Goal: Information Seeking & Learning: Understand process/instructions

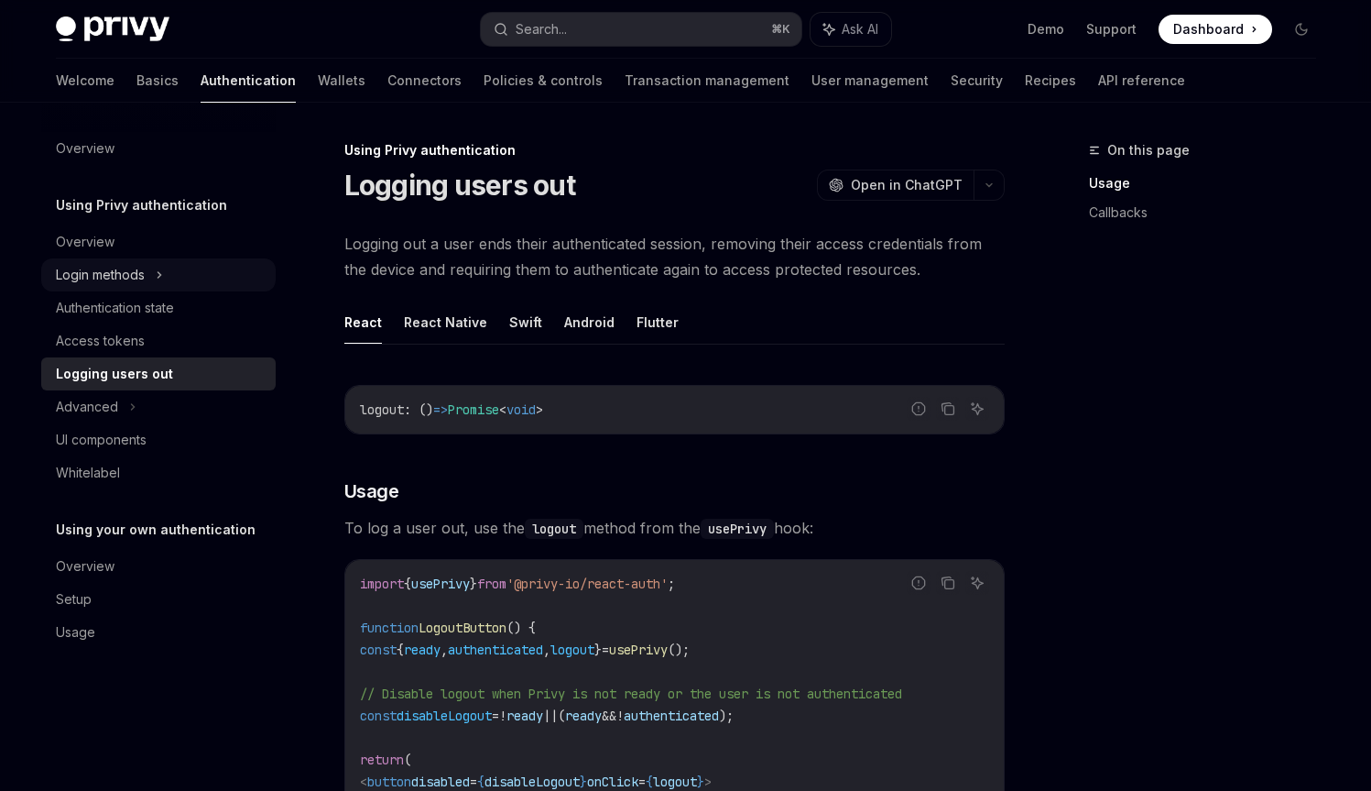
click at [152, 267] on div "Login methods" at bounding box center [158, 274] width 235 height 33
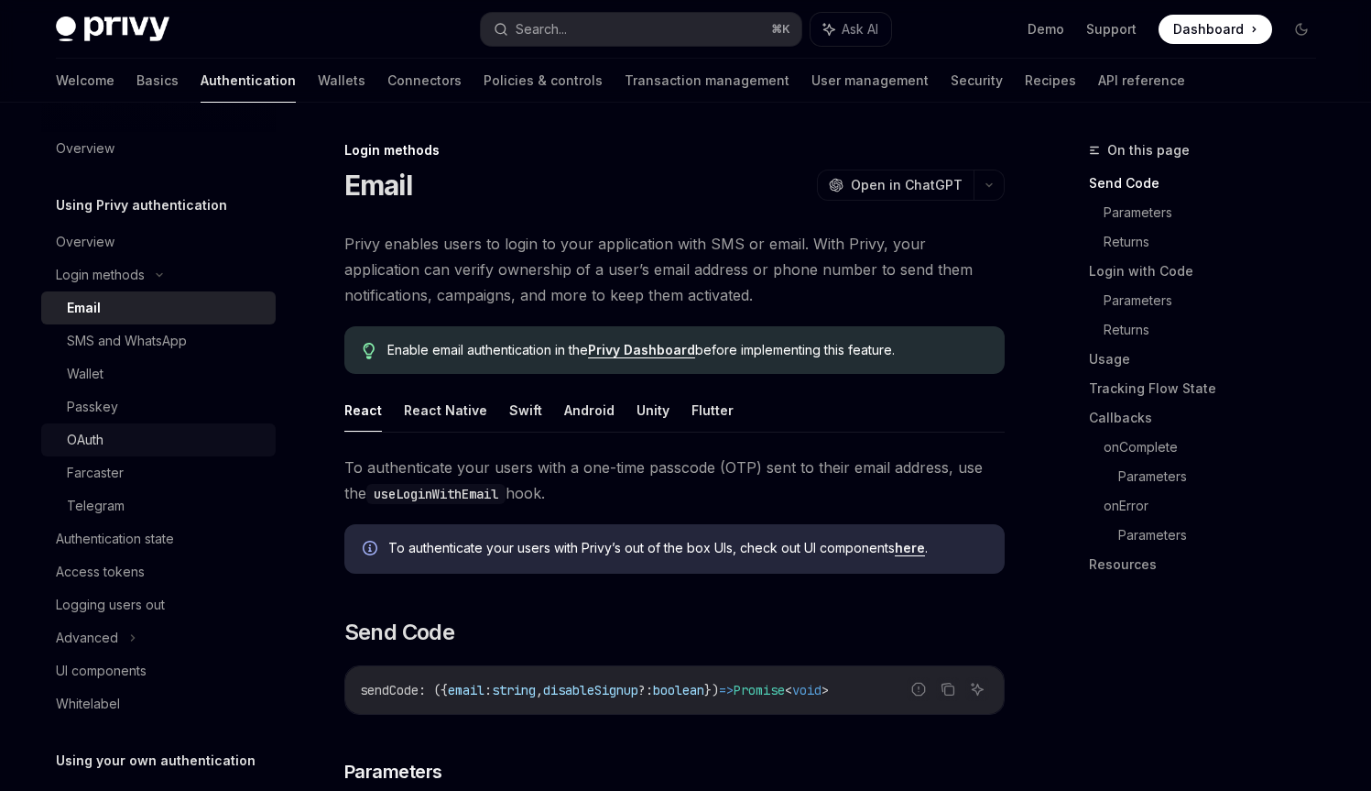
click at [116, 443] on div "OAuth" at bounding box center [166, 440] width 198 height 22
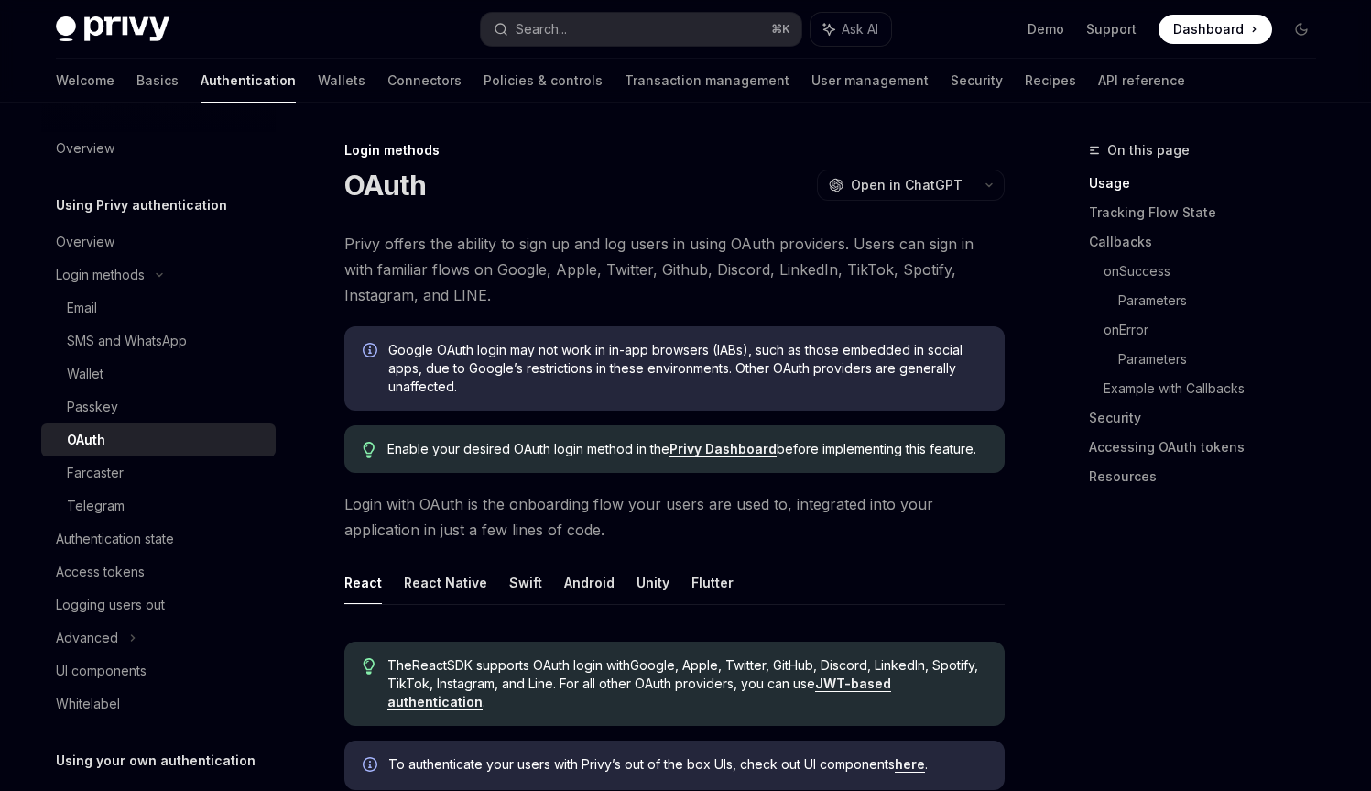
click at [409, 251] on span "Privy offers the ability to sign up and log users in using OAuth providers. Use…" at bounding box center [674, 269] width 660 height 77
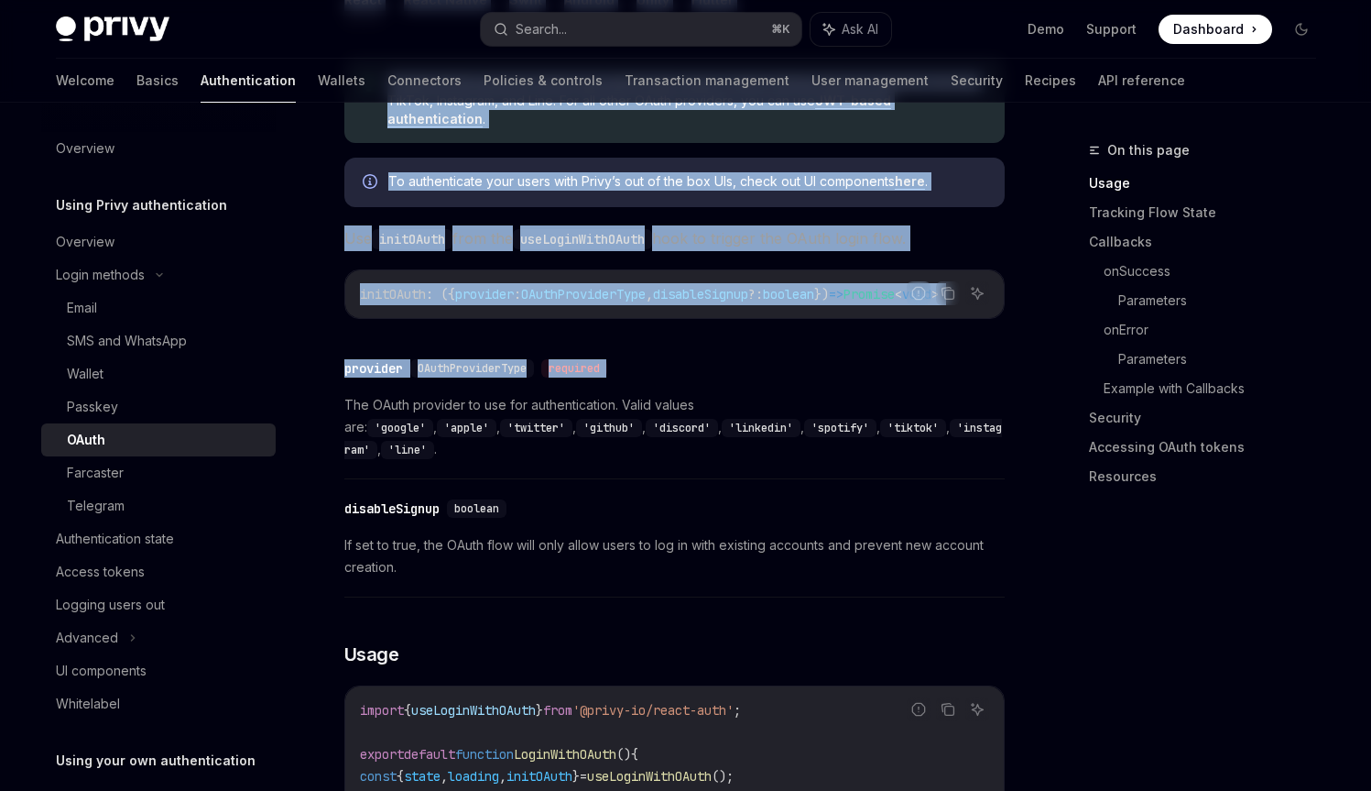
drag, startPoint x: 409, startPoint y: 251, endPoint x: 531, endPoint y: 371, distance: 171.0
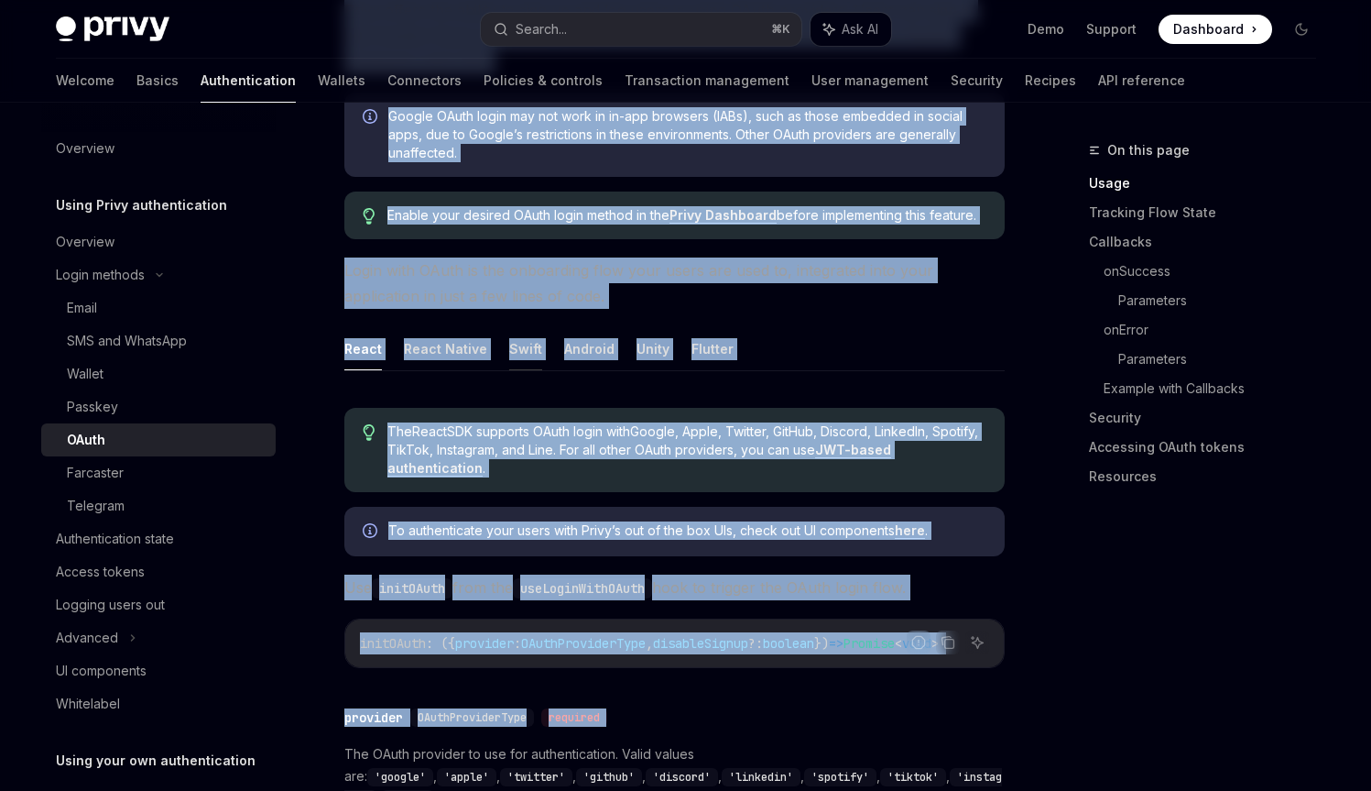
scroll to position [235, 0]
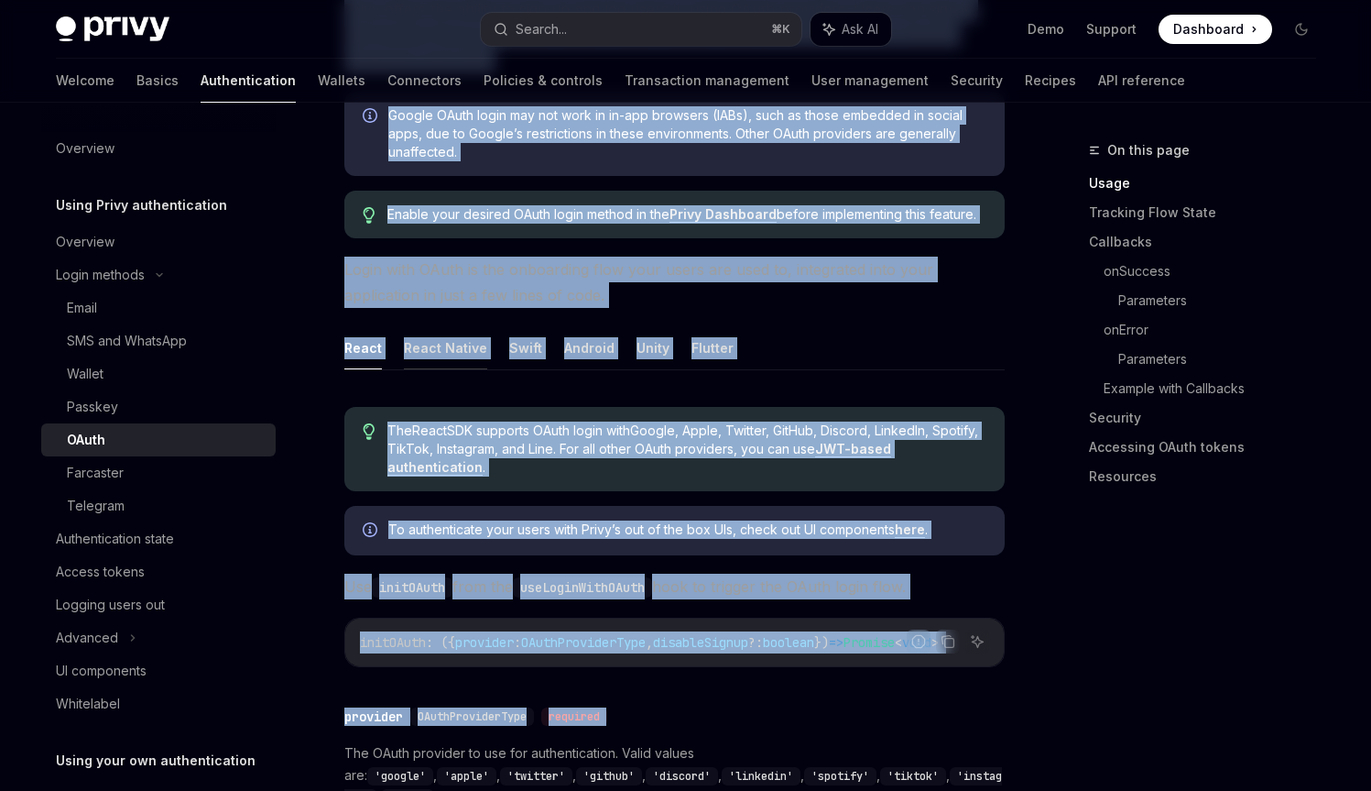
click at [418, 344] on button "React Native" at bounding box center [445, 347] width 83 height 43
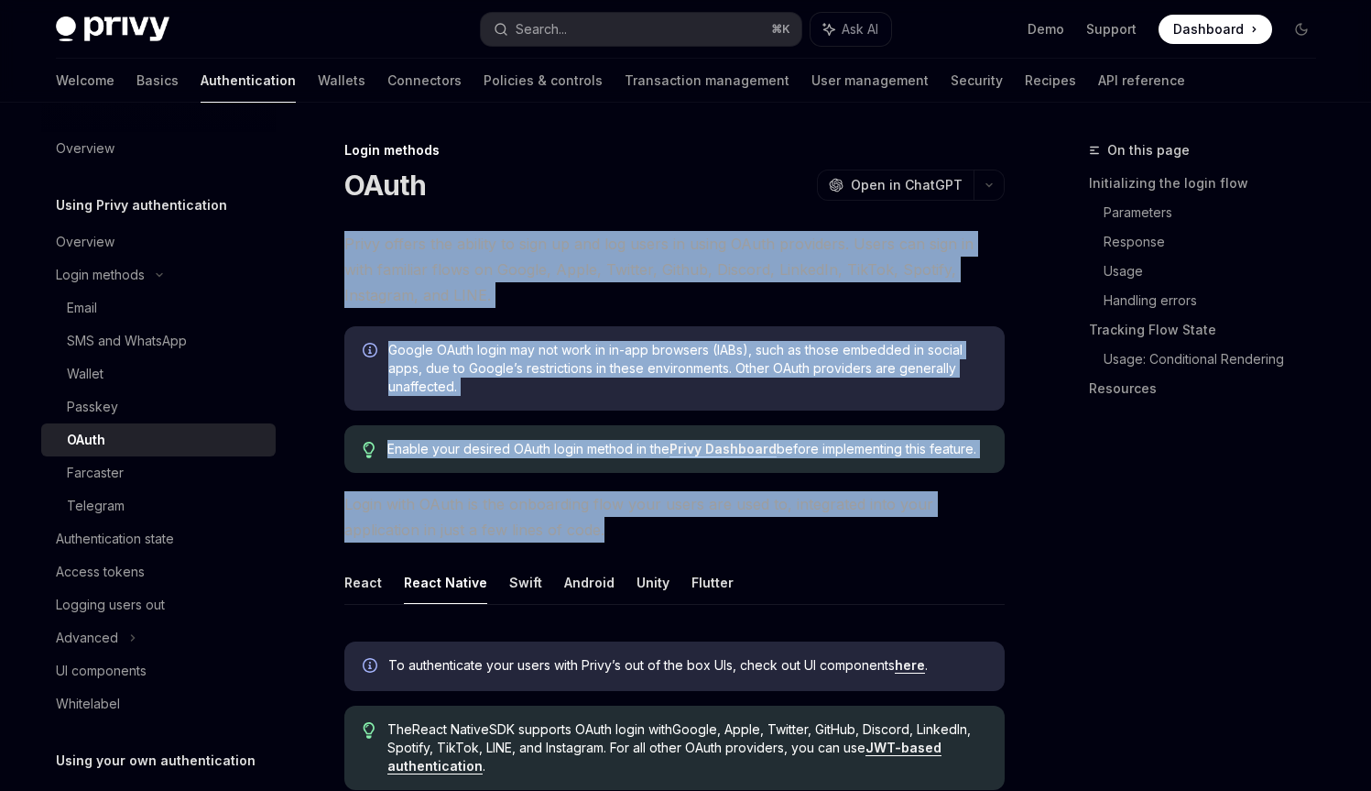
click at [524, 283] on span "Privy offers the ability to sign up and log users in using OAuth providers. Use…" at bounding box center [674, 269] width 660 height 77
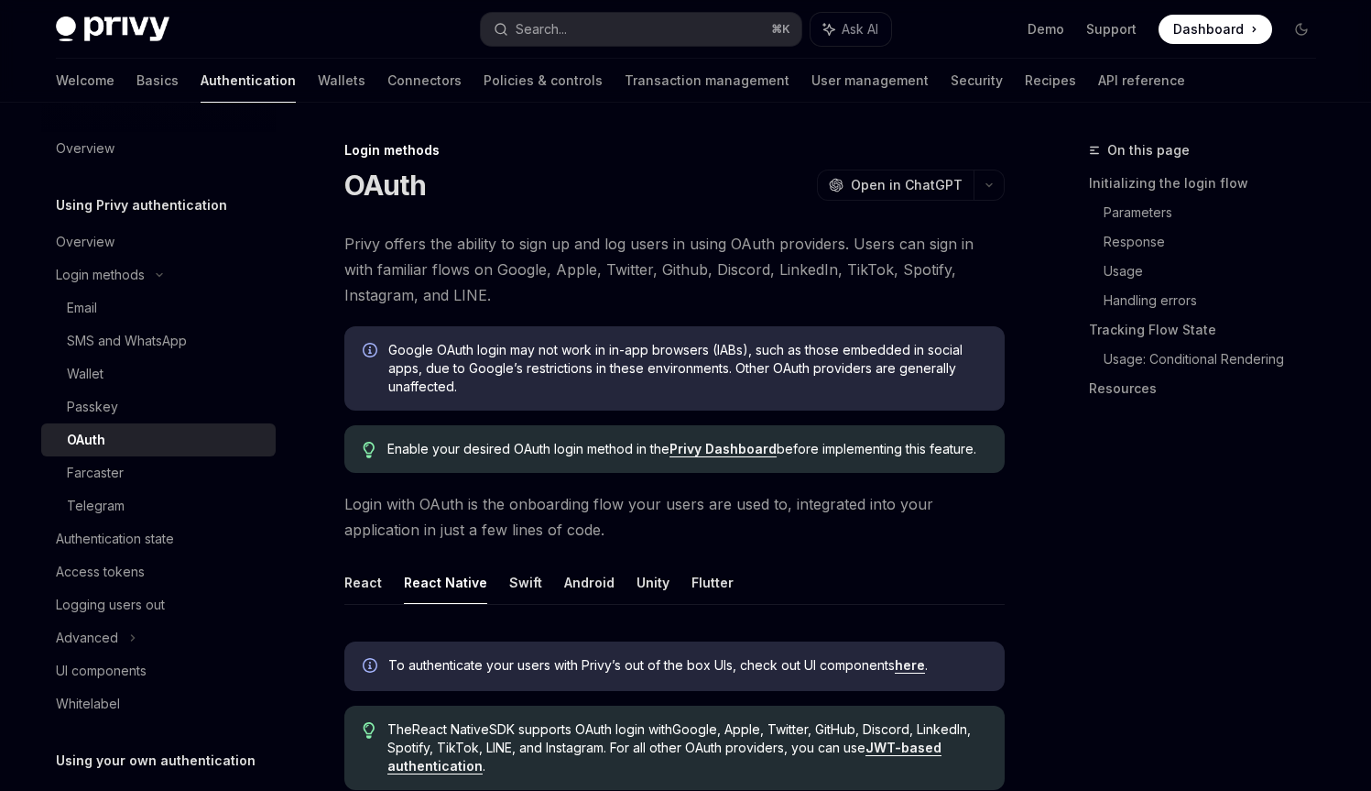
click at [524, 283] on span "Privy offers the ability to sign up and log users in using OAuth providers. Use…" at bounding box center [674, 269] width 660 height 77
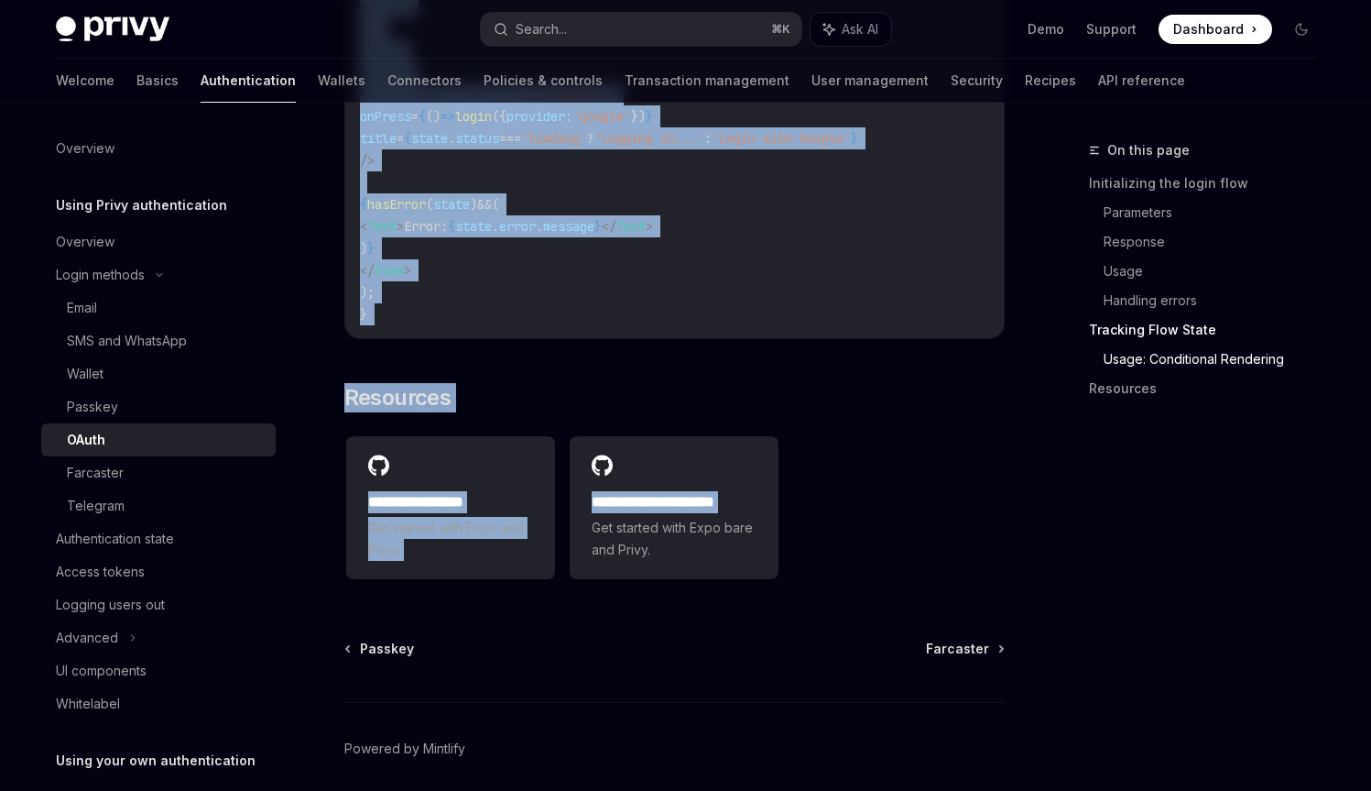
scroll to position [3832, 0]
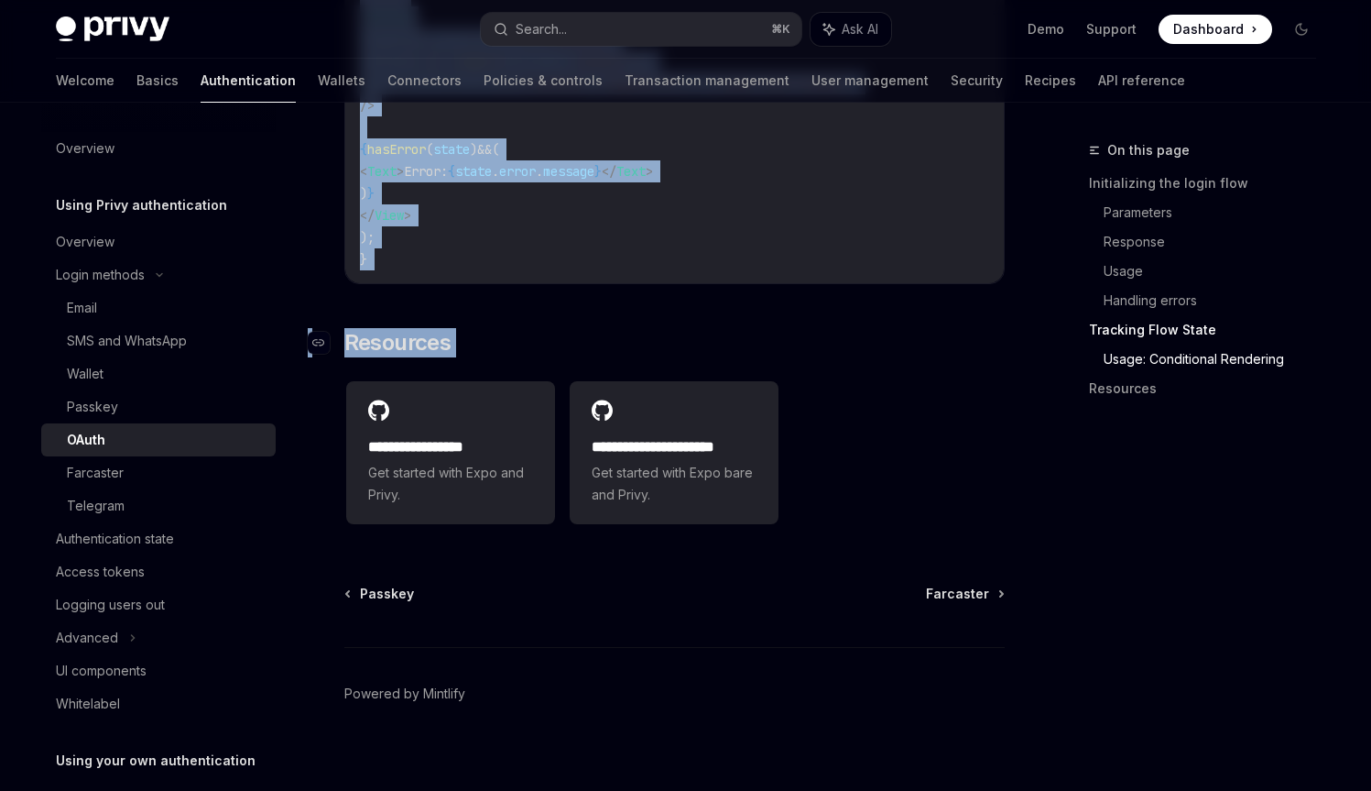
drag, startPoint x: 524, startPoint y: 283, endPoint x: 536, endPoint y: 327, distance: 45.6
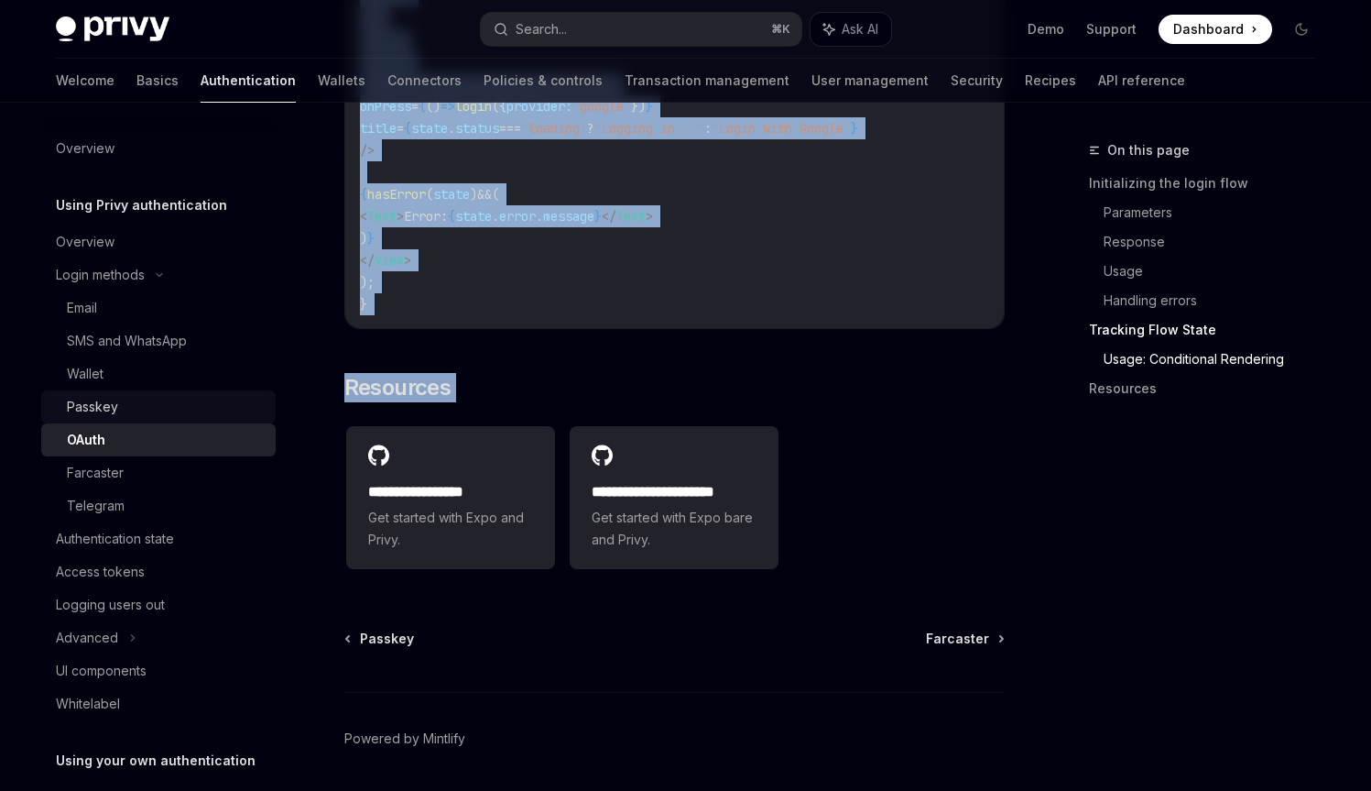
scroll to position [3786, 0]
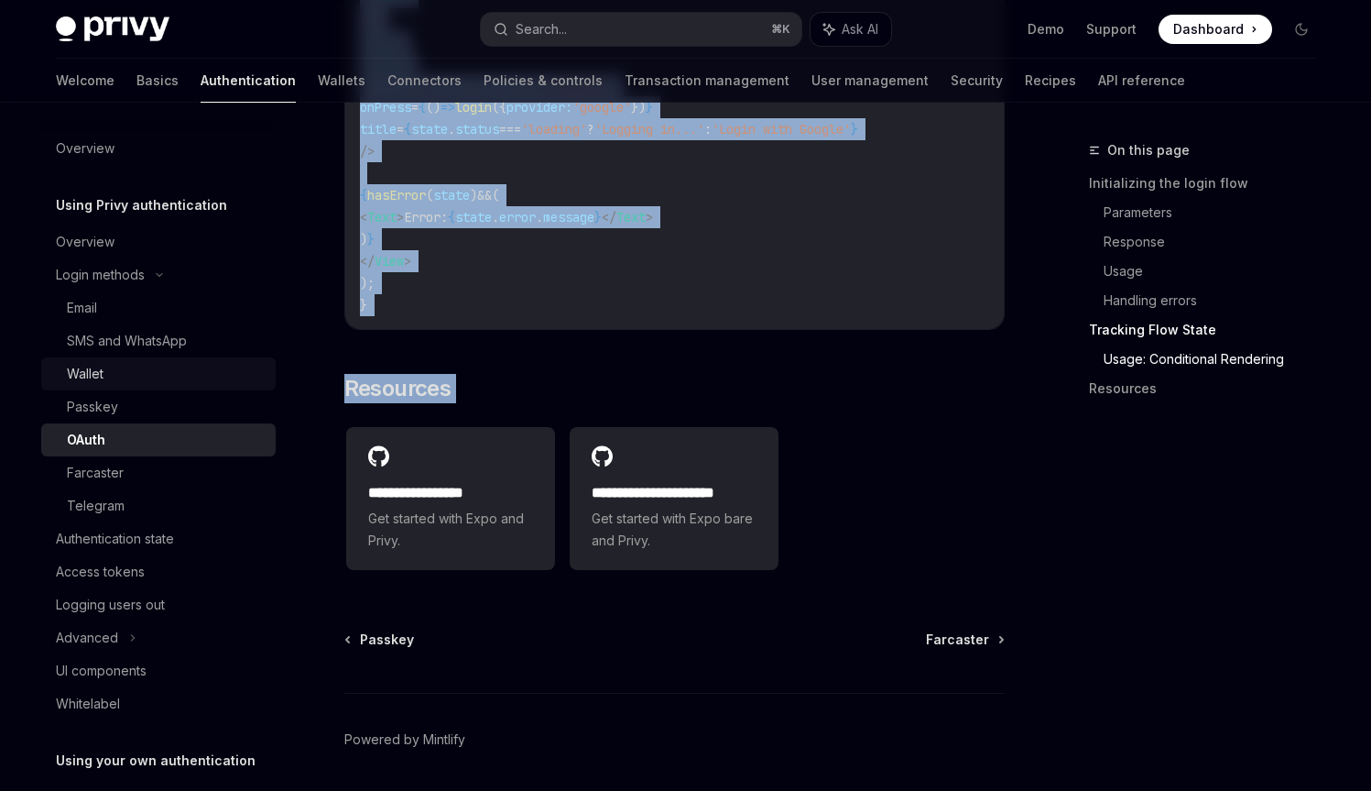
click at [144, 366] on div "Wallet" at bounding box center [166, 374] width 198 height 22
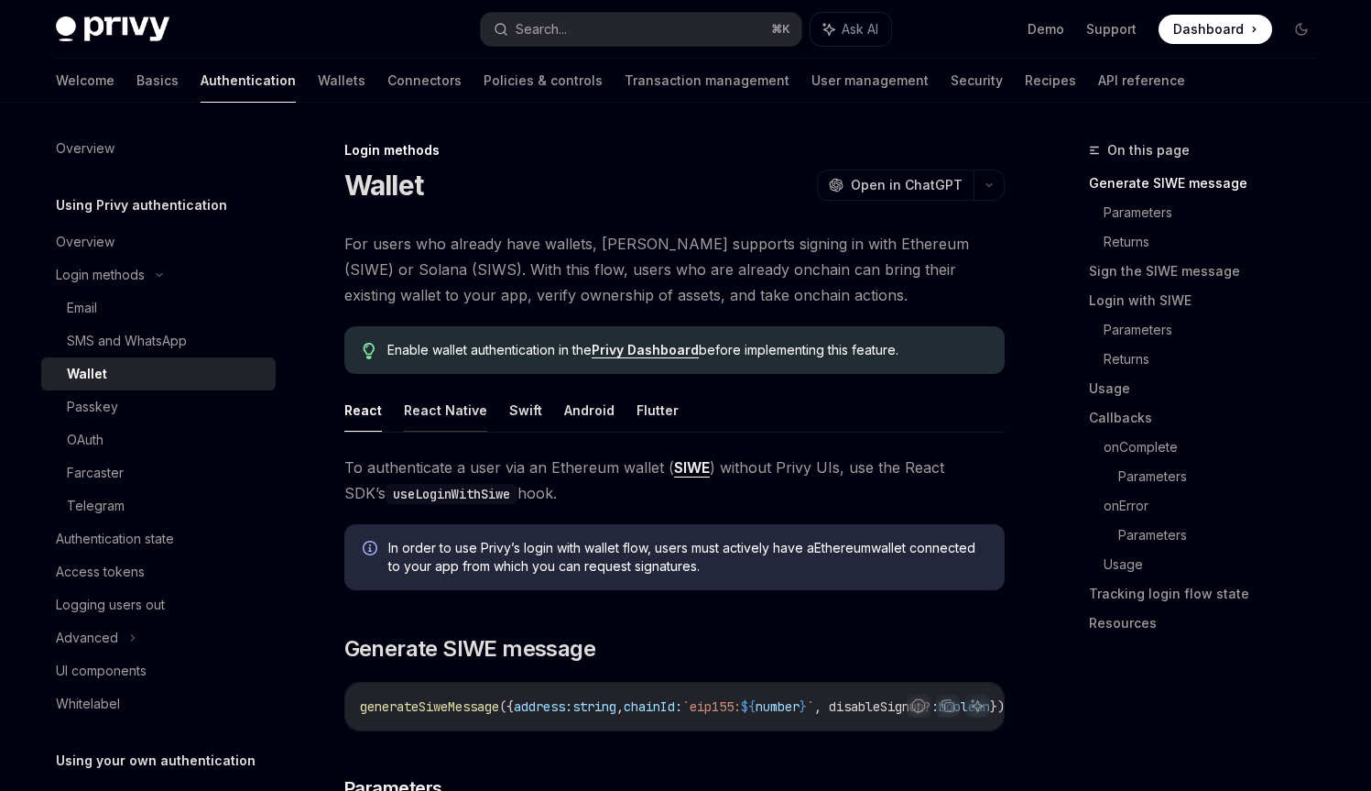
click at [419, 395] on button "React Native" at bounding box center [445, 409] width 83 height 43
type textarea "*"
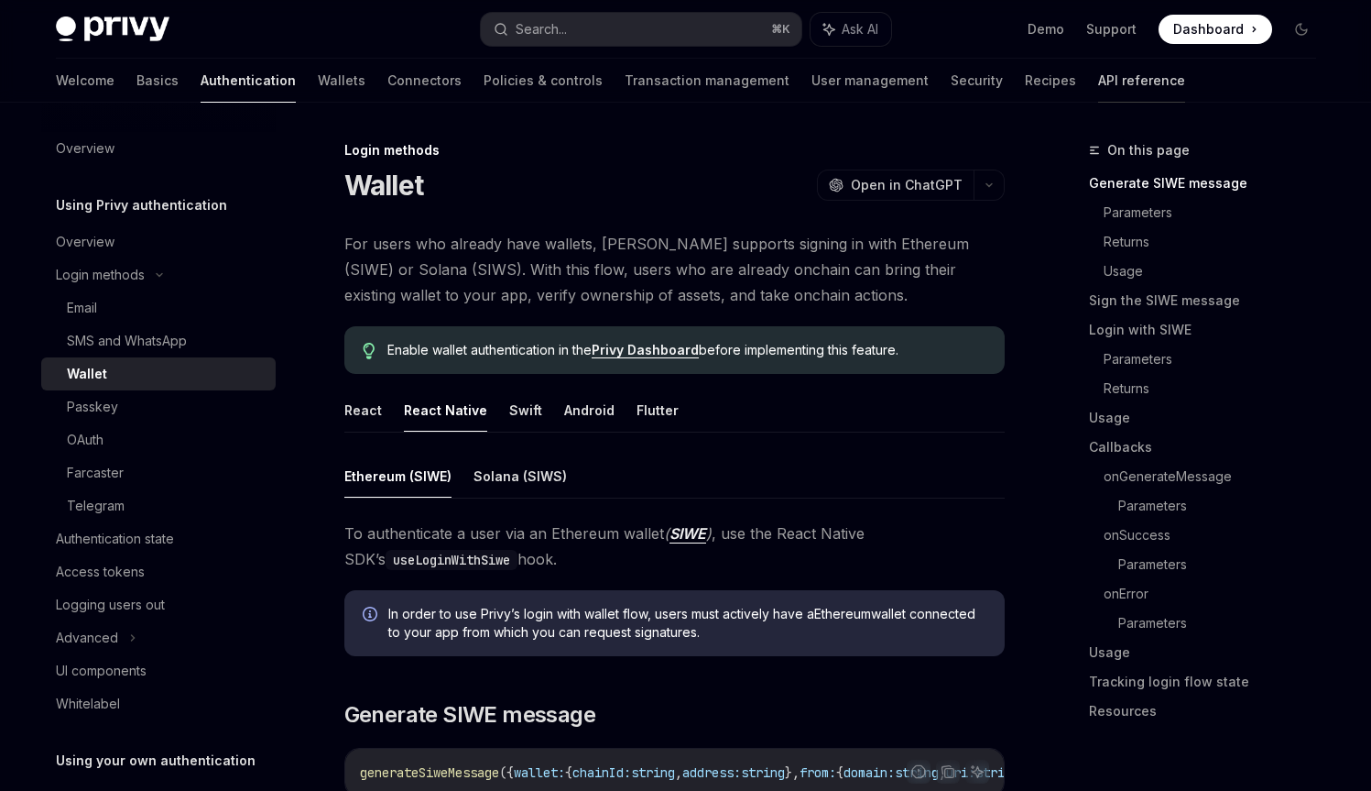
click at [1098, 87] on link "API reference" at bounding box center [1141, 81] width 87 height 44
click at [1025, 86] on link "Recipes" at bounding box center [1050, 81] width 51 height 44
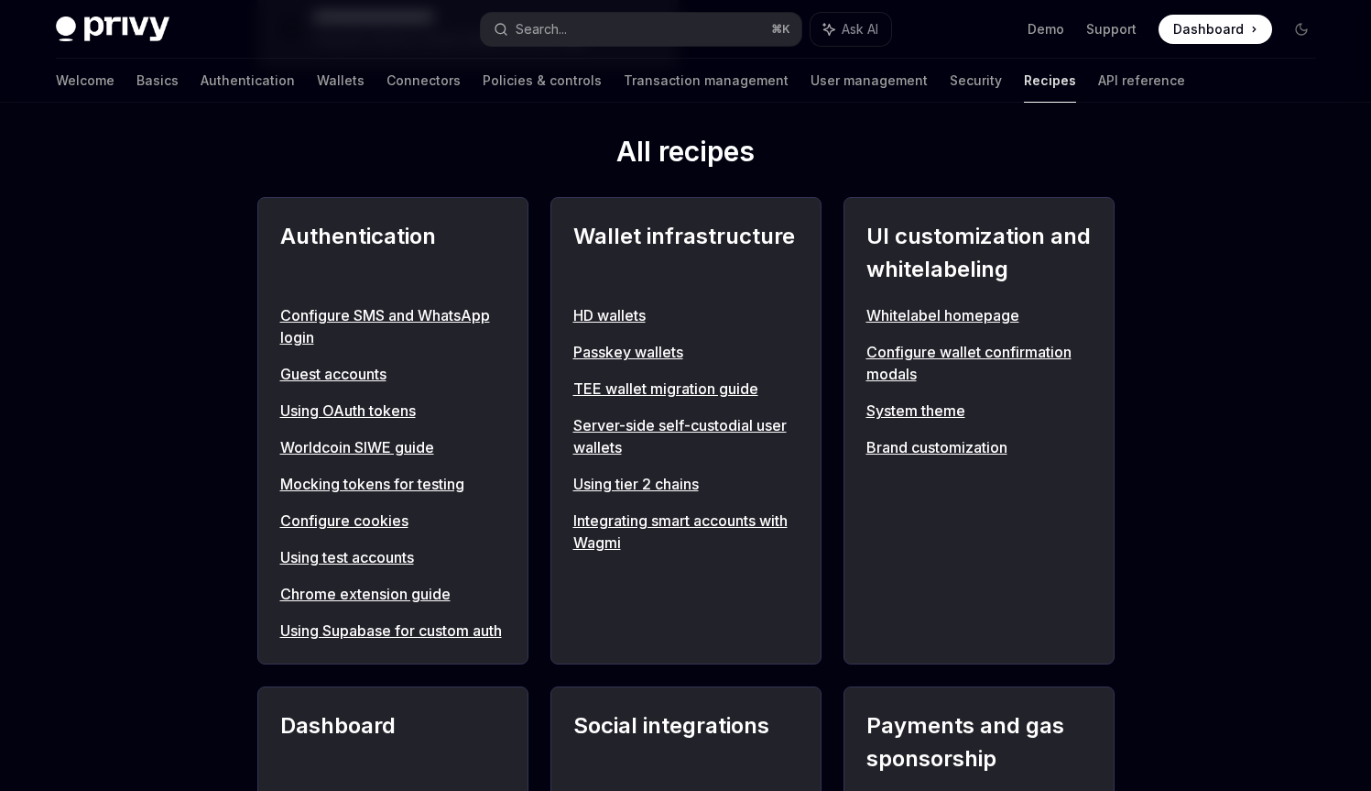
scroll to position [628, 0]
click at [652, 369] on div "HD wallets Passkey wallets TEE wallet migration guide Server-side self-custodia…" at bounding box center [685, 429] width 225 height 249
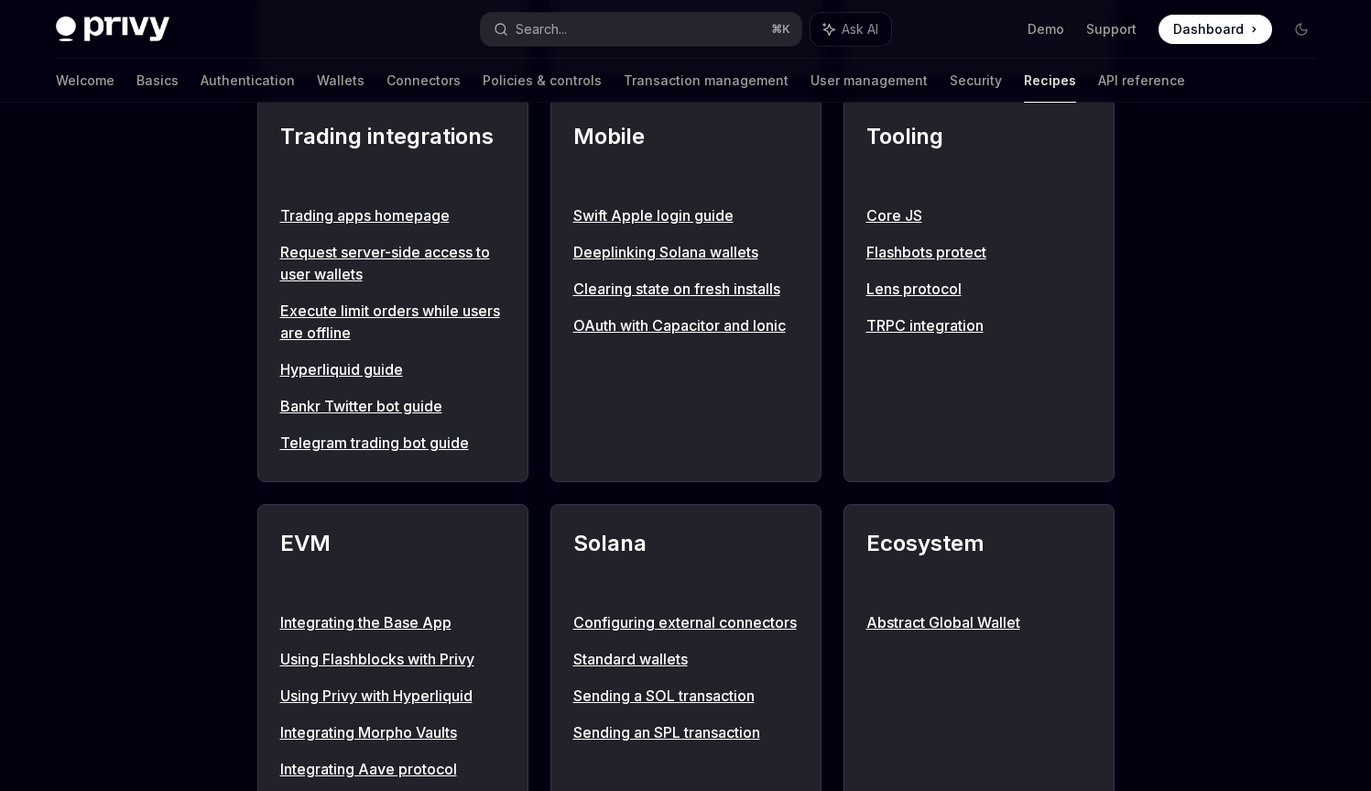
scroll to position [1624, 0]
click at [639, 264] on link "Deeplinking Solana wallets" at bounding box center [685, 253] width 225 height 22
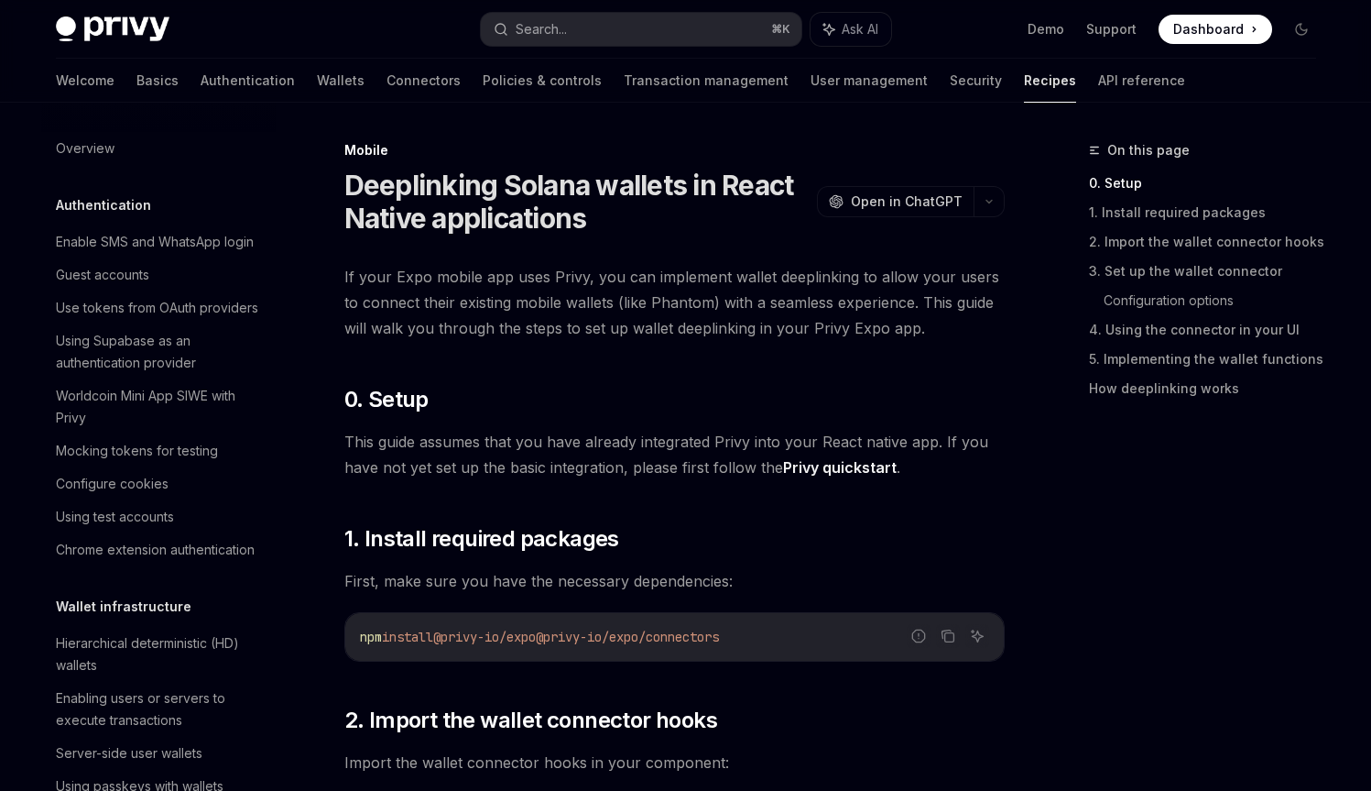
scroll to position [2087, 0]
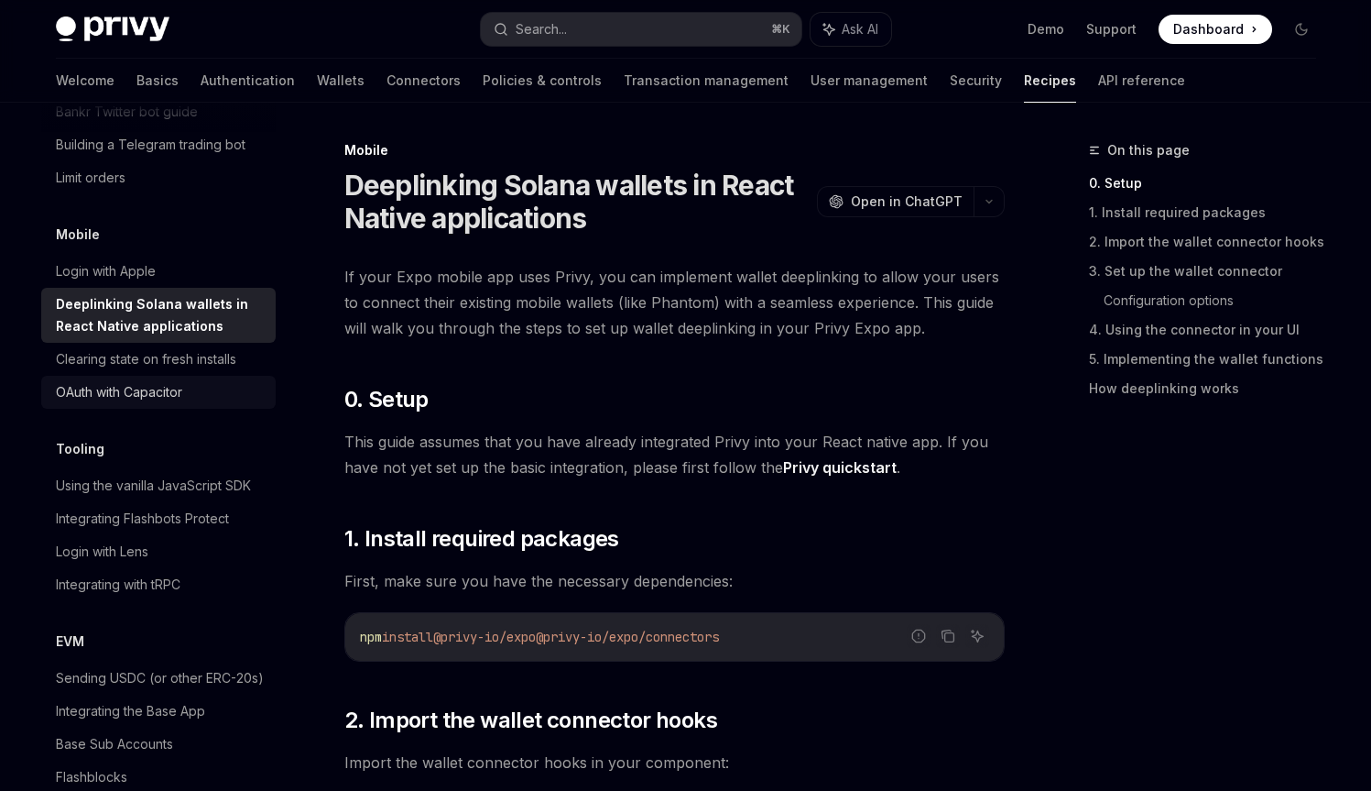
click at [130, 403] on div "OAuth with Capacitor" at bounding box center [119, 392] width 126 height 22
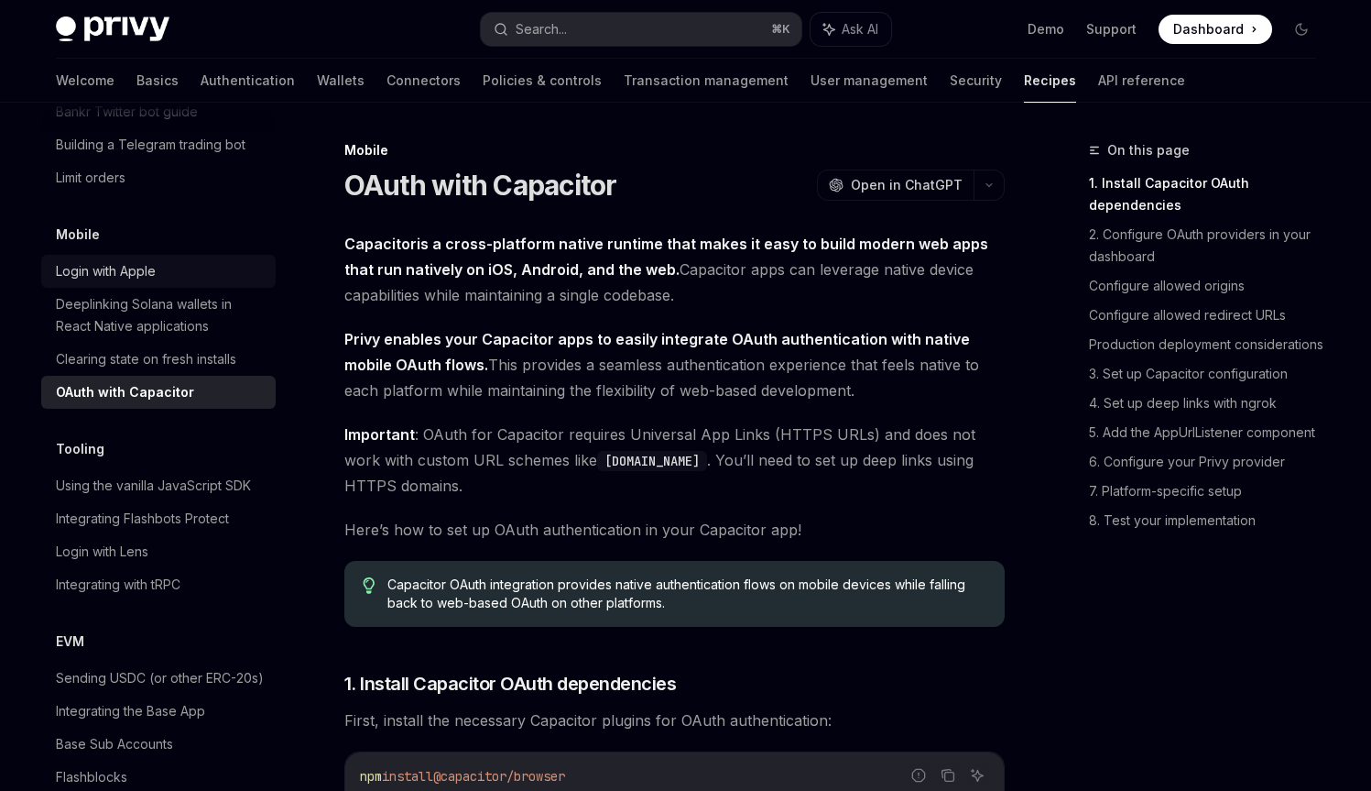
click at [127, 282] on div "Login with Apple" at bounding box center [106, 271] width 100 height 22
type textarea "*"
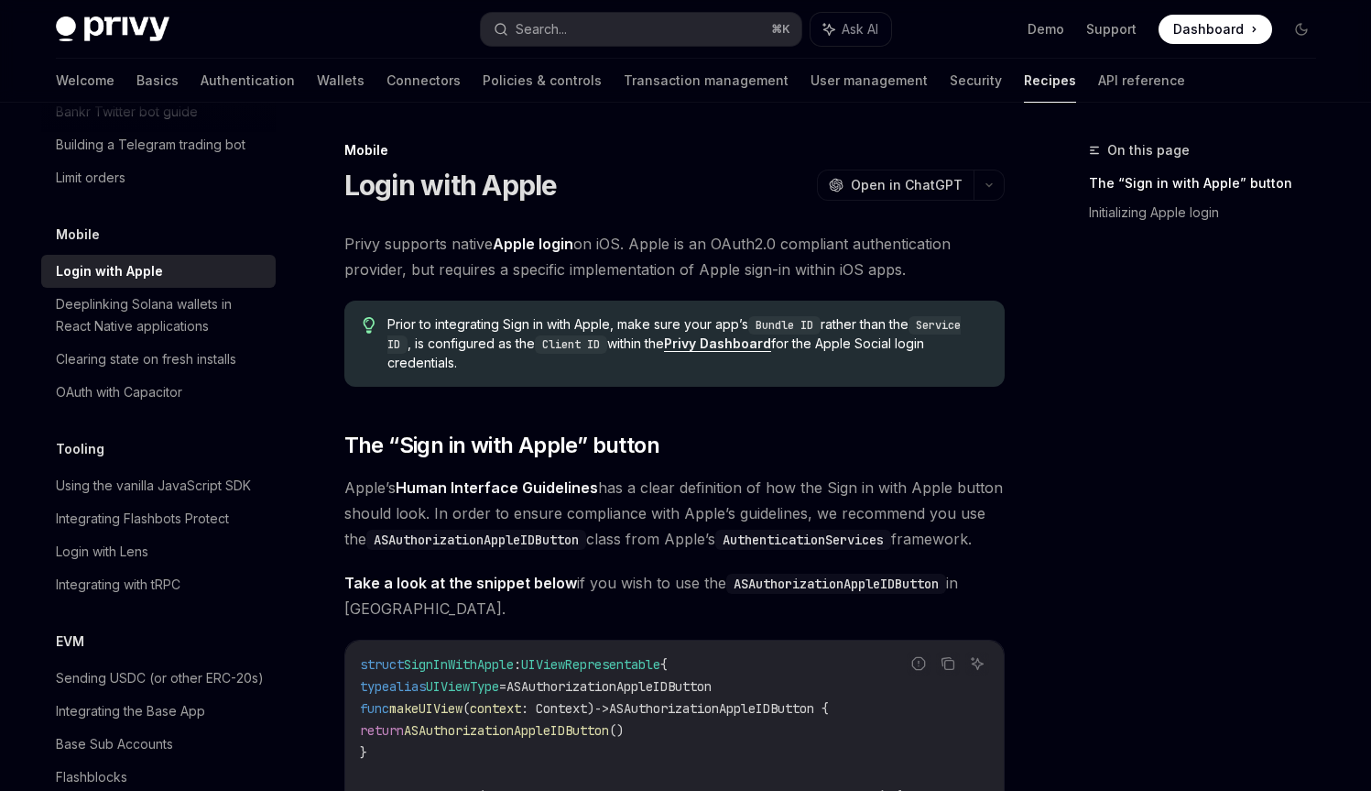
click at [421, 181] on h1 "Login with Apple" at bounding box center [450, 185] width 213 height 33
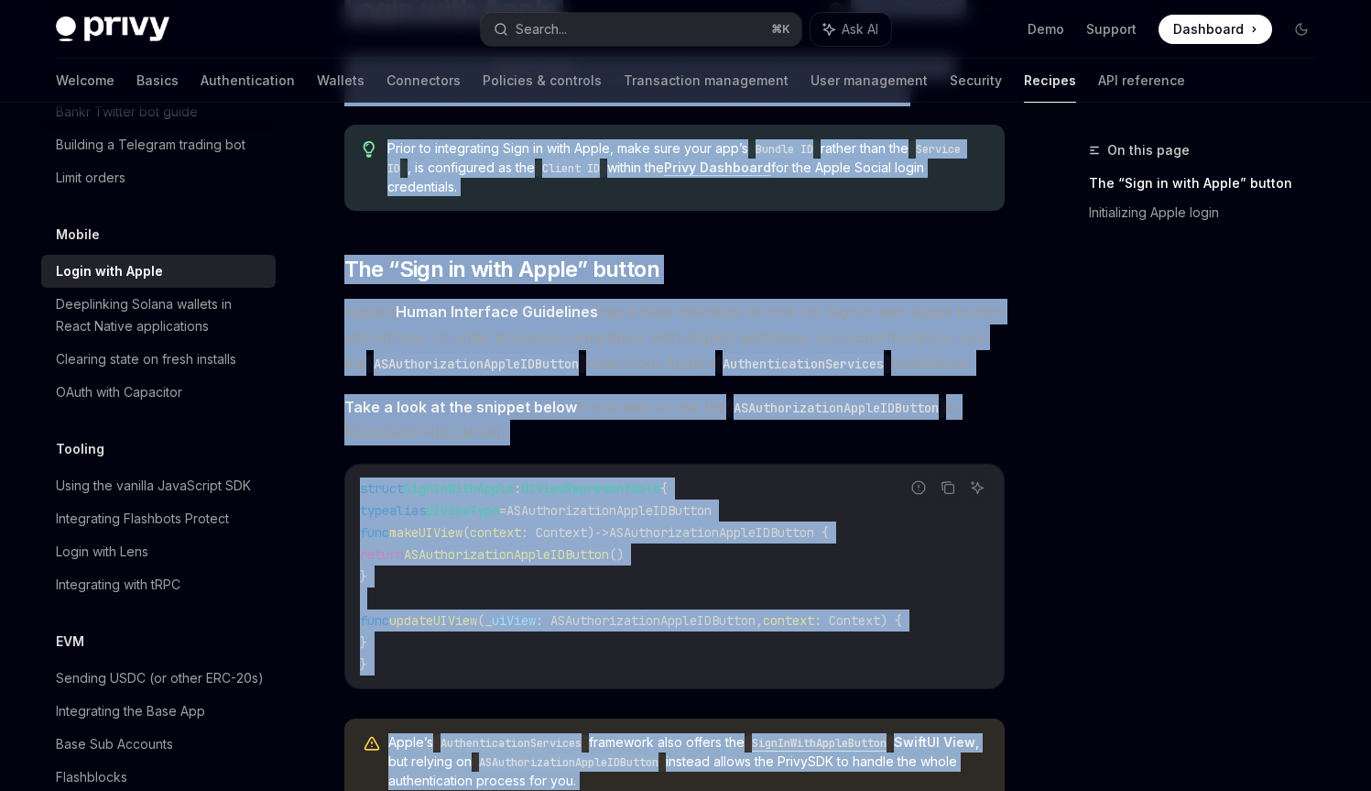
scroll to position [1037, 0]
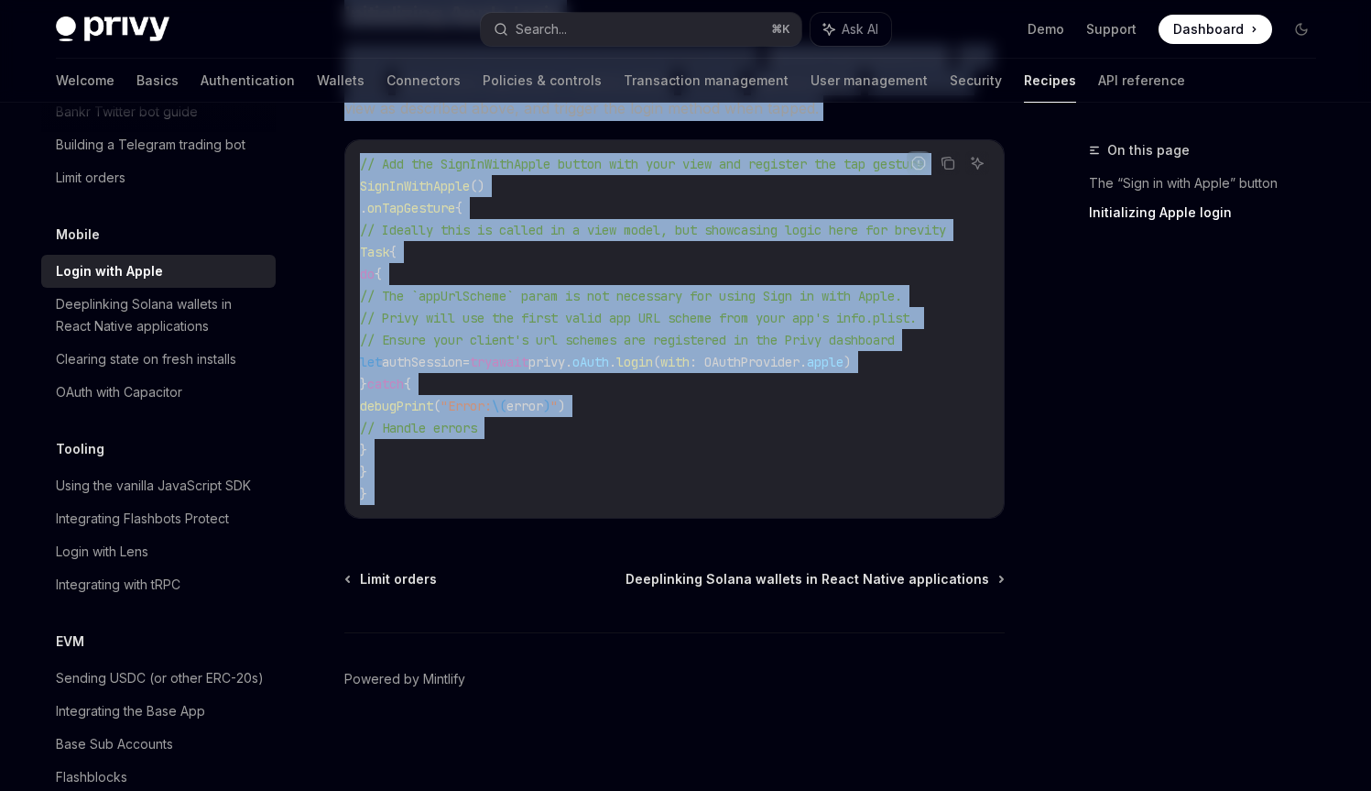
drag, startPoint x: 421, startPoint y: 181, endPoint x: 509, endPoint y: 485, distance: 316.6
copy div "Login with Apple OpenAI Open in ChatGPT OpenAI Open in ChatGPT Privy supports n…"
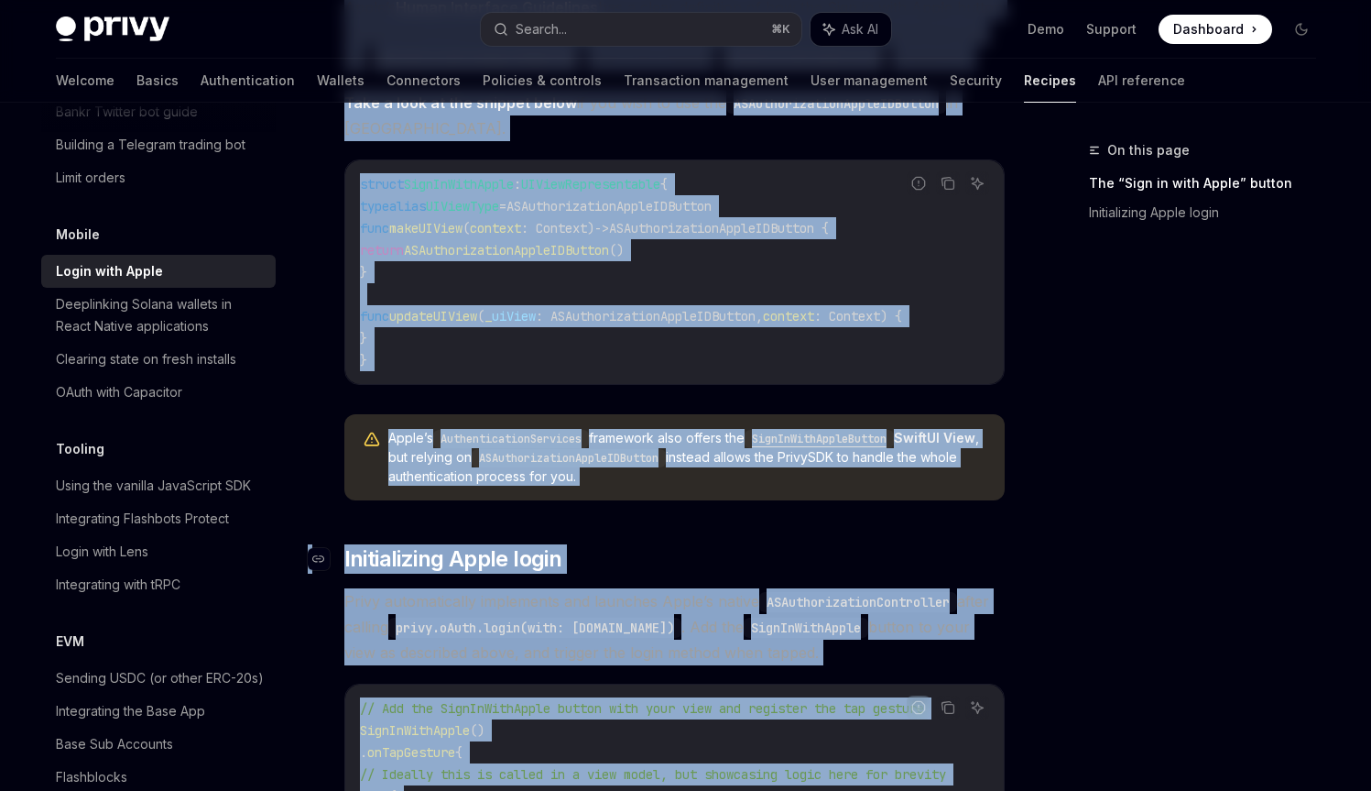
click at [550, 555] on span "Initializing Apple login" at bounding box center [453, 558] width 218 height 29
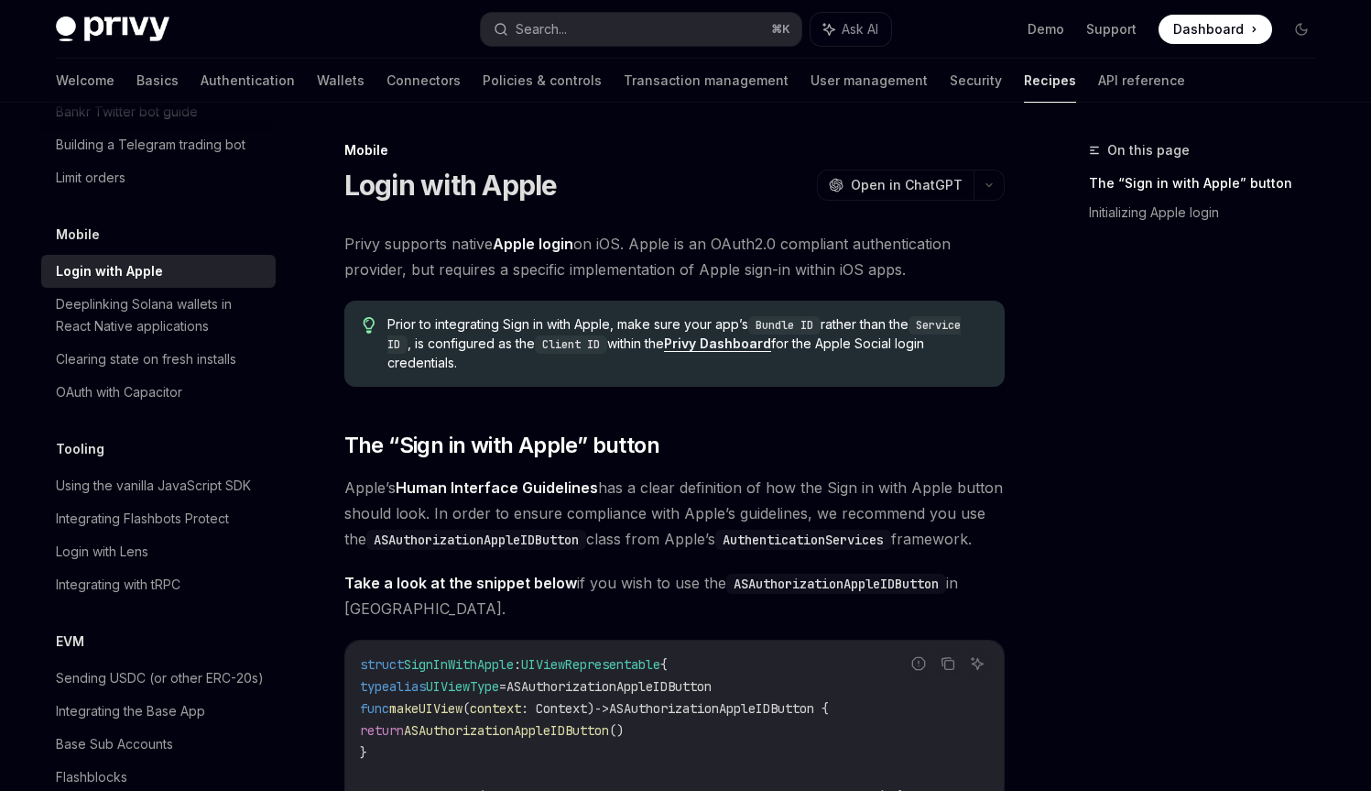
click at [462, 256] on span "Privy supports native Apple login on iOS. Apple is an OAuth2.0 compliant authen…" at bounding box center [674, 256] width 660 height 51
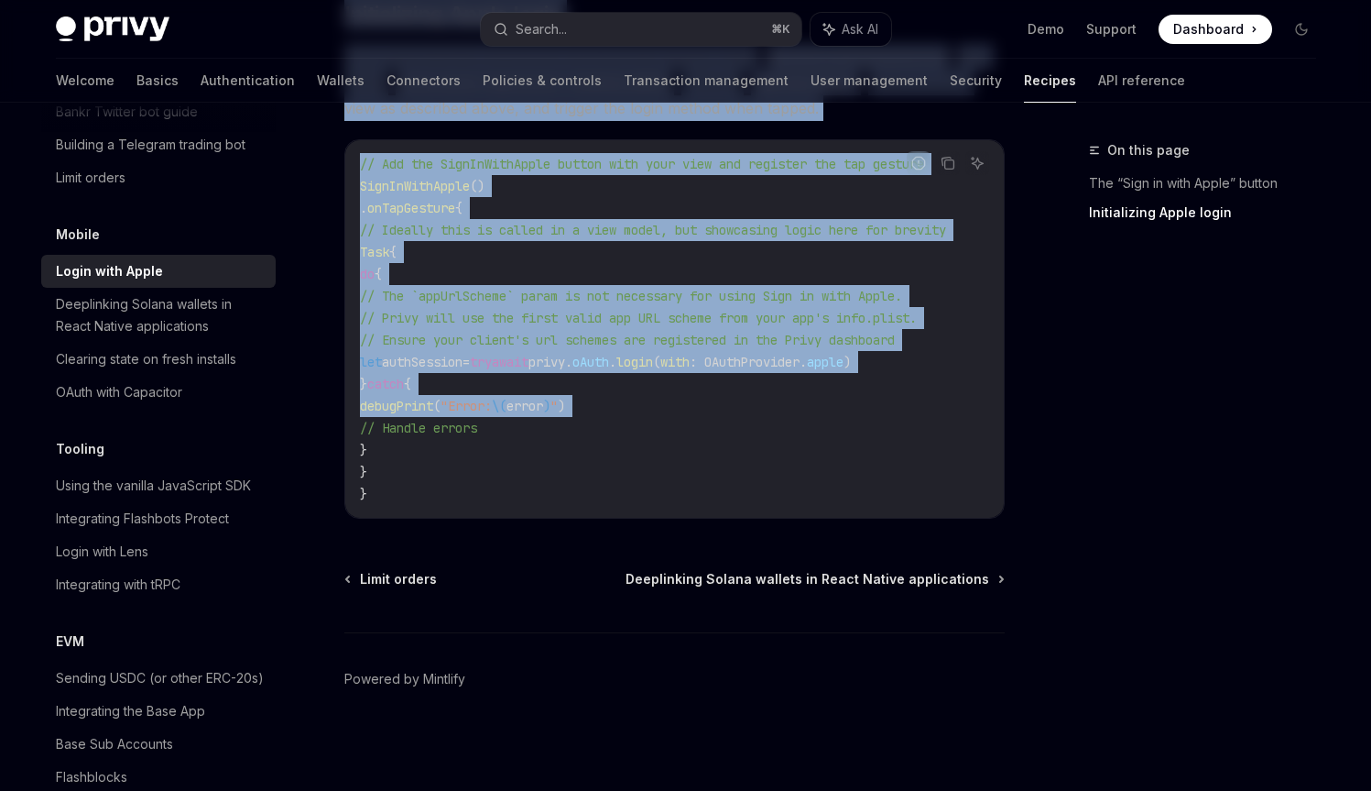
scroll to position [1037, 0]
drag, startPoint x: 462, startPoint y: 256, endPoint x: 543, endPoint y: 498, distance: 256.1
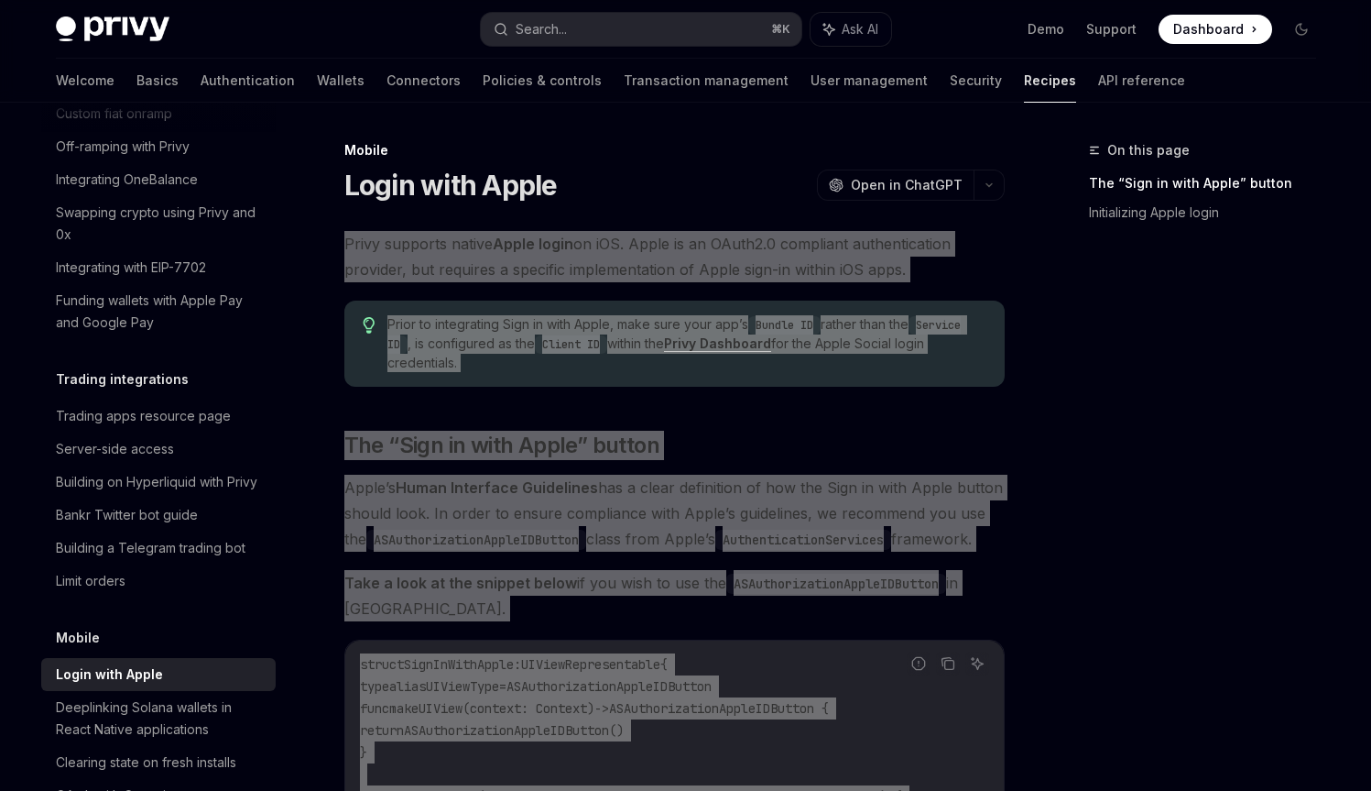
scroll to position [1669, 0]
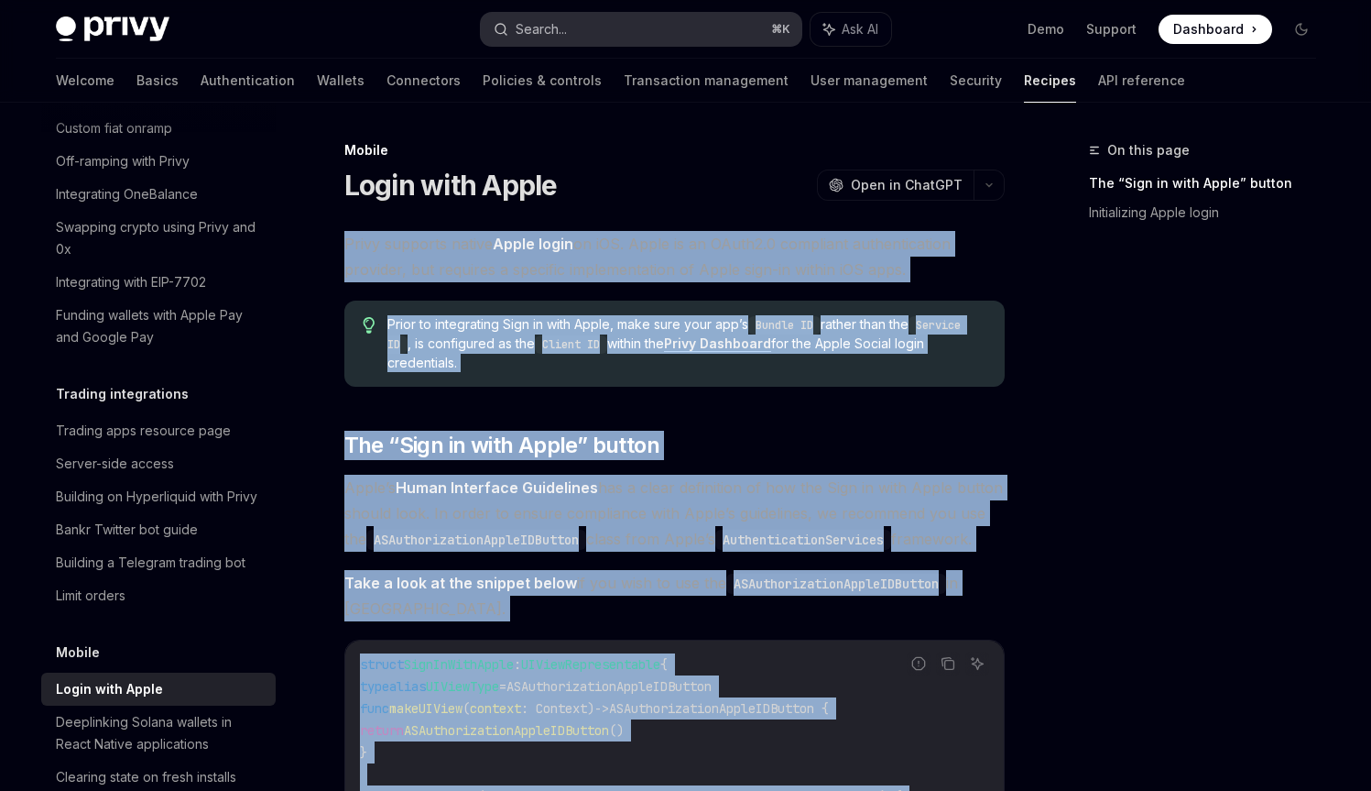
click at [550, 23] on div "Search..." at bounding box center [541, 29] width 51 height 22
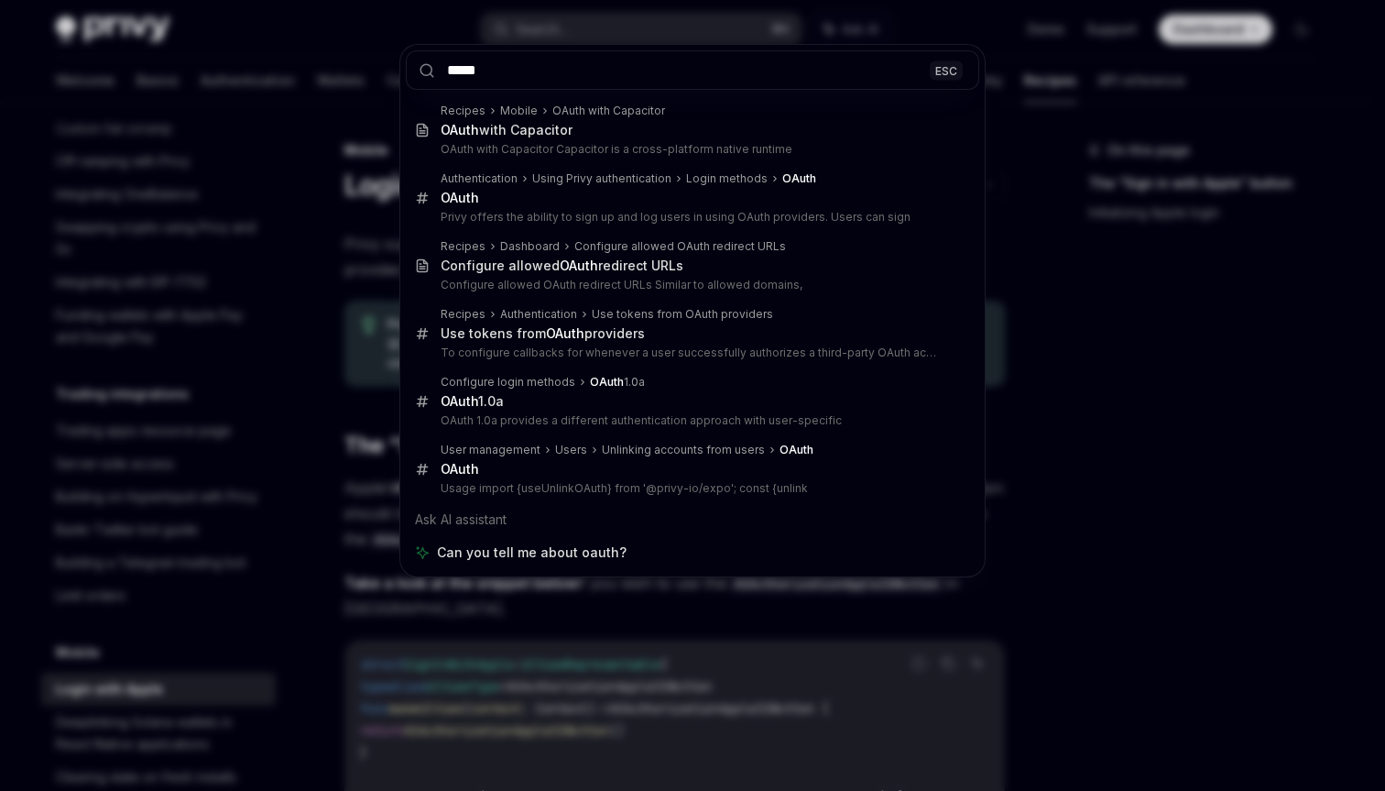
type input "*****"
click at [388, 163] on div "***** ESC Recipes Mobile OAuth with Capacitor OAuth with Capacitor OAuth with C…" at bounding box center [692, 395] width 1385 height 791
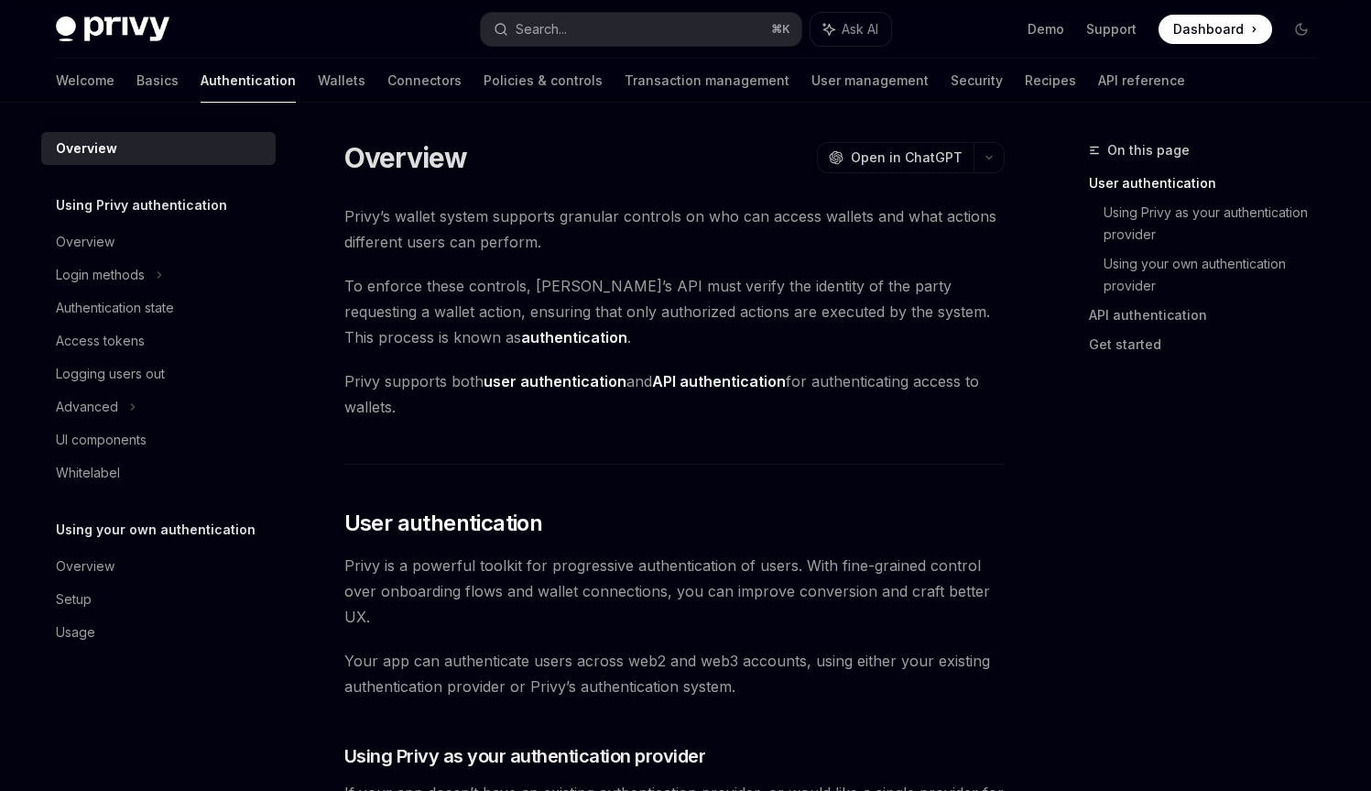
scroll to position [416, 0]
